Goal: Understand process/instructions: Learn how to perform a task or action

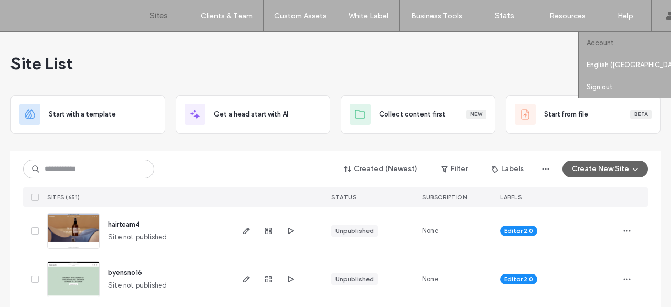
click at [601, 49] on link "Account" at bounding box center [637, 42] width 101 height 21
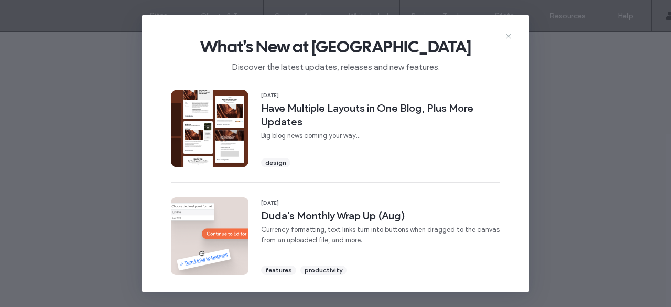
click at [506, 38] on icon at bounding box center [508, 36] width 8 height 8
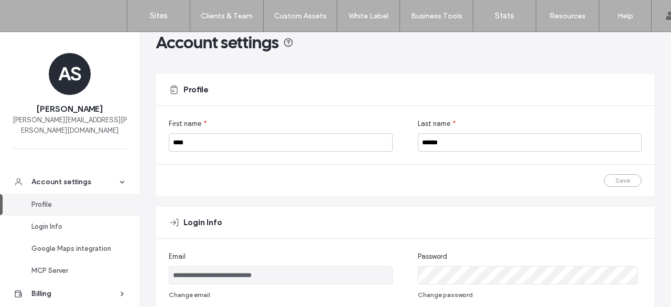
scroll to position [52, 0]
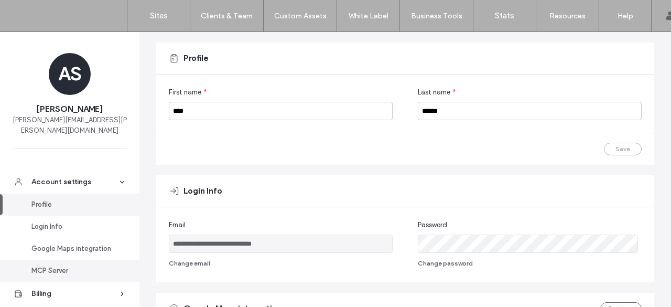
click at [65, 264] on link "MCP Server" at bounding box center [69, 271] width 139 height 22
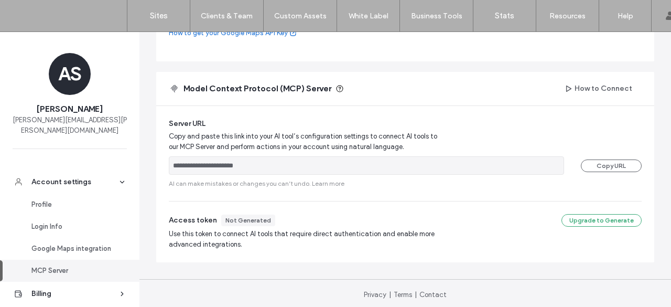
scroll to position [403, 0]
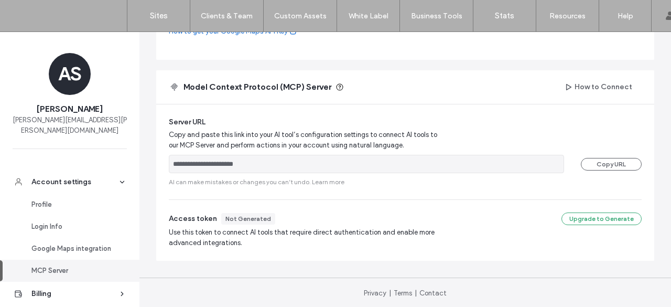
click at [281, 230] on span "Use this token to connect AI tools that require direct authentication and enabl…" at bounding box center [307, 237] width 277 height 21
click at [571, 88] on button "How to Connect" at bounding box center [599, 87] width 86 height 17
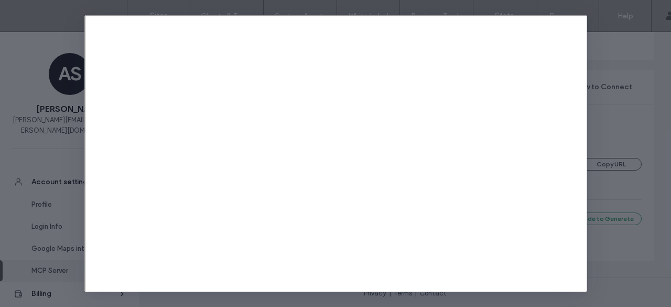
click at [611, 61] on div at bounding box center [335, 153] width 671 height 307
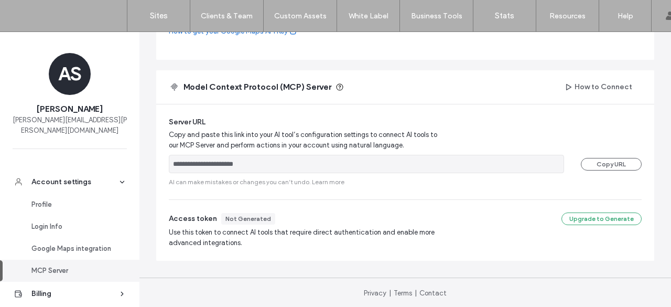
drag, startPoint x: 571, startPoint y: 123, endPoint x: 373, endPoint y: 1, distance: 232.8
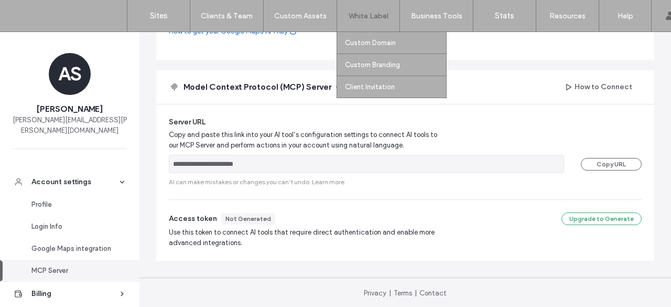
click at [571, 123] on div "Server URL" at bounding box center [405, 122] width 473 height 10
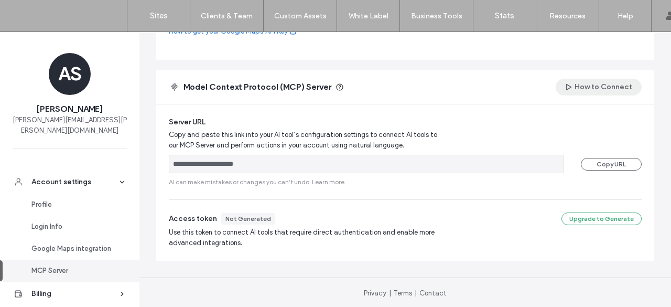
click at [613, 83] on button "How to Connect" at bounding box center [599, 87] width 86 height 17
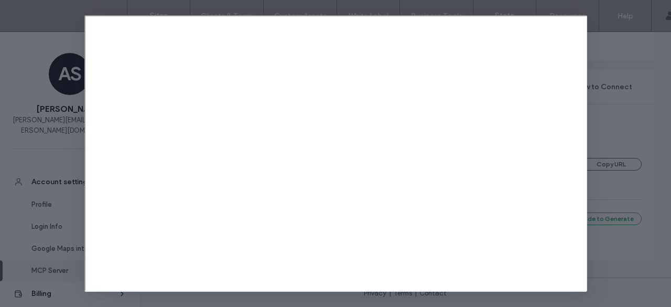
click at [619, 49] on div at bounding box center [335, 153] width 671 height 307
